Goal: Transaction & Acquisition: Purchase product/service

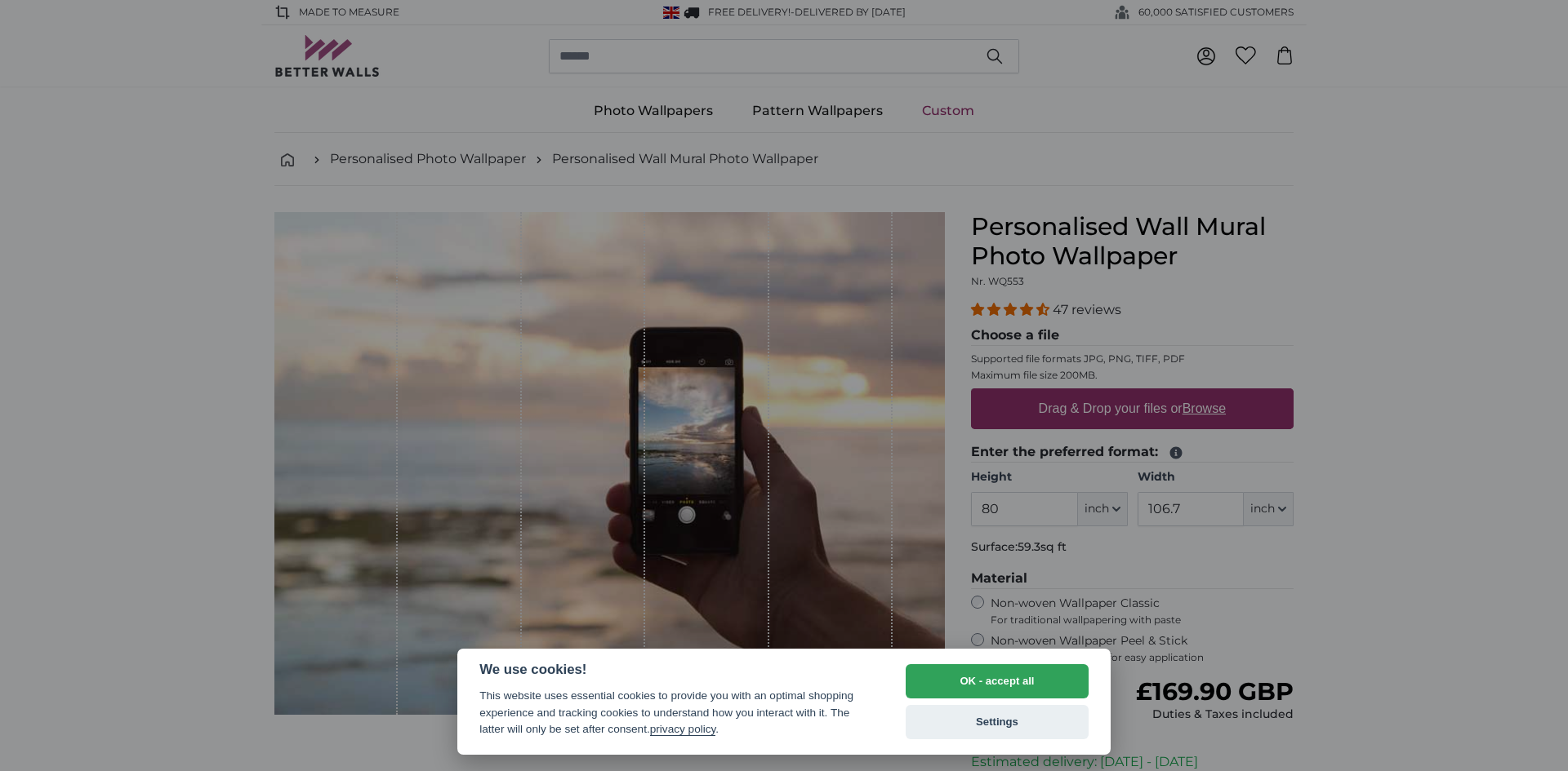
click at [1040, 658] on div "We use cookies! This website uses essential cookies to provide you with an opti…" at bounding box center [784, 702] width 653 height 106
click at [1041, 665] on button "OK - accept all" at bounding box center [997, 682] width 183 height 34
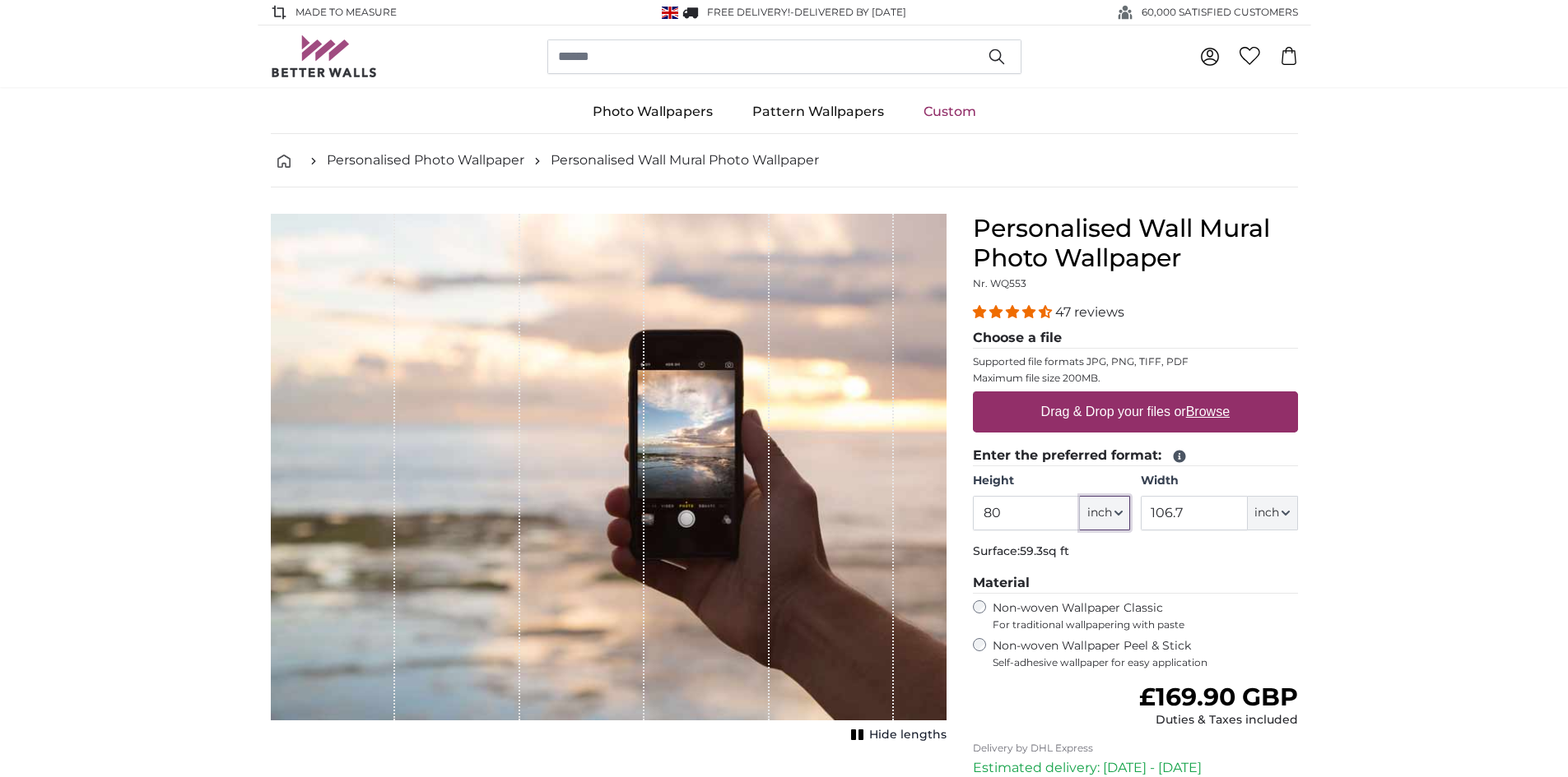
click at [1104, 510] on span "inch" at bounding box center [1098, 513] width 24 height 16
click at [1119, 557] on link "Centimeter (cm)" at bounding box center [1104, 556] width 145 height 30
type input "203.2"
type input "271.1"
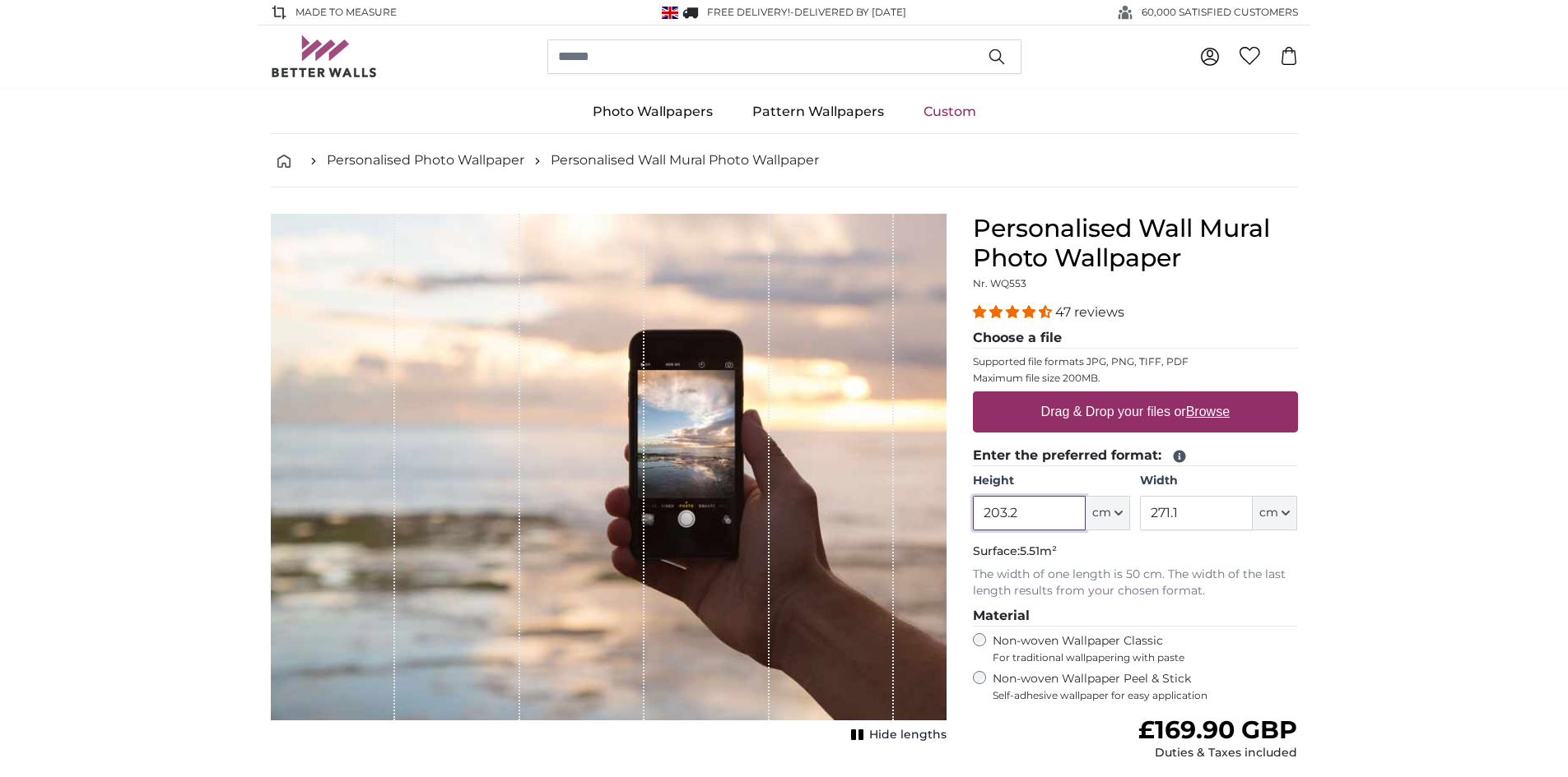
drag, startPoint x: 1055, startPoint y: 515, endPoint x: 953, endPoint y: 503, distance: 102.7
click at [958, 504] on product-detail "Cancel Crop image Hide lengths Personalised Wall Mural Photo Wallpaper Nr. WQ55…" at bounding box center [784, 586] width 1053 height 797
type input "335"
drag, startPoint x: 1210, startPoint y: 518, endPoint x: 1145, endPoint y: 513, distance: 65.2
click at [1145, 513] on input "271.1" at bounding box center [1196, 513] width 113 height 34
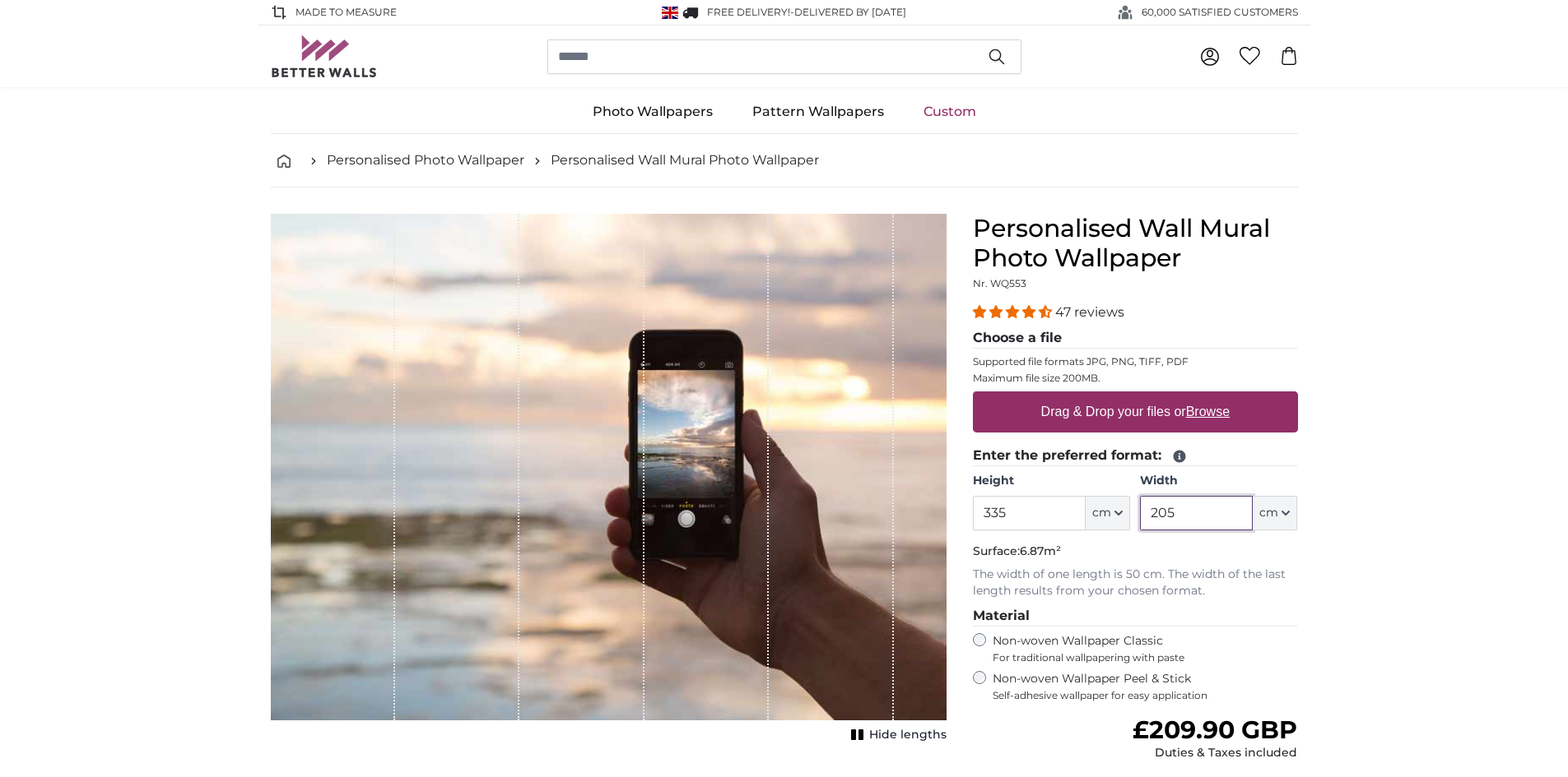
type input "205"
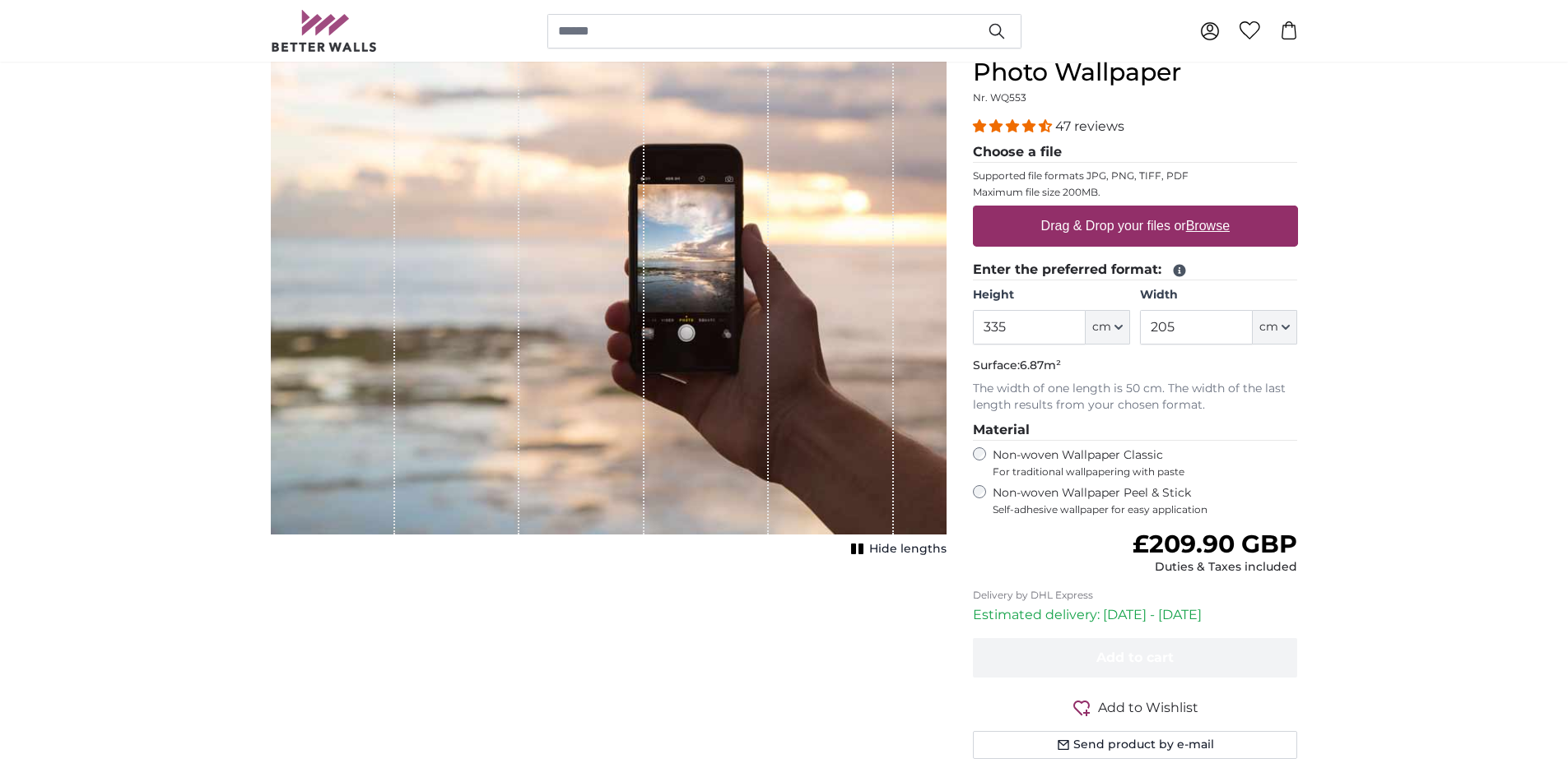
scroll to position [82, 0]
